Goal: Task Accomplishment & Management: Use online tool/utility

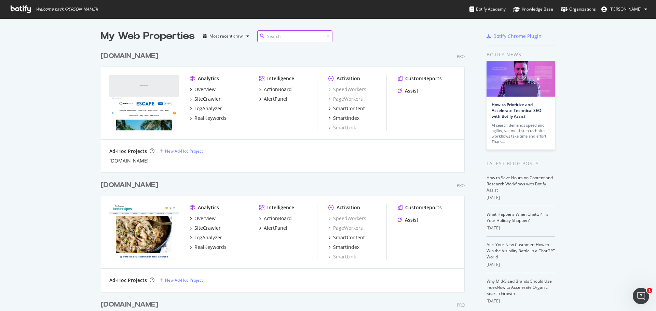
type input "e"
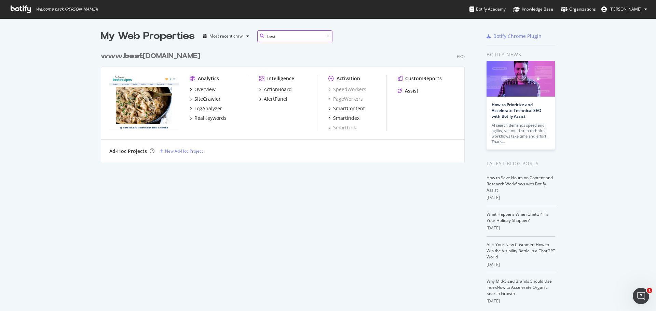
scroll to position [114, 364]
type input "best"
click at [145, 53] on div "www. best [DOMAIN_NAME]" at bounding box center [150, 56] width 99 height 10
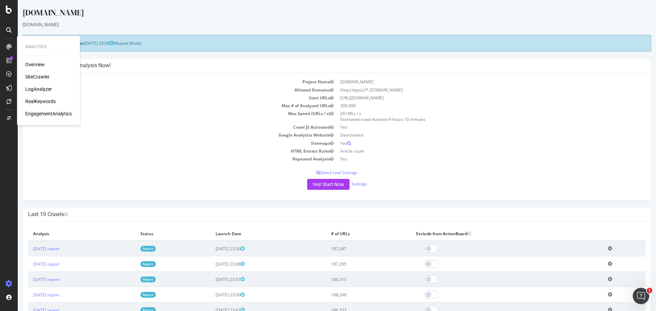
click at [38, 79] on div "SiteCrawler" at bounding box center [37, 76] width 24 height 7
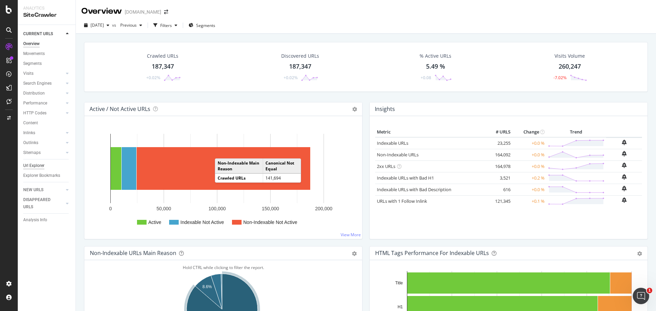
click at [31, 169] on div "Url Explorer" at bounding box center [33, 165] width 21 height 7
